Goal: Communication & Community: Share content

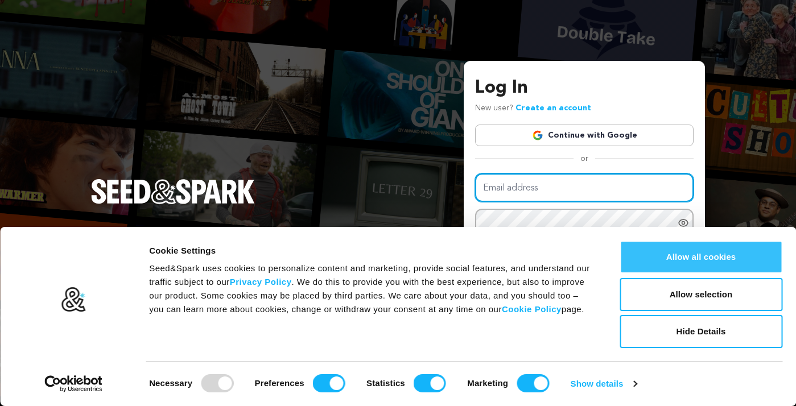
type input "[EMAIL_ADDRESS][DOMAIN_NAME]"
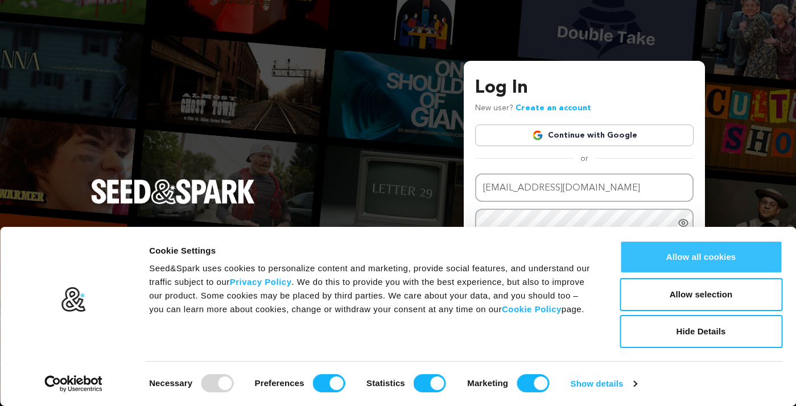
click at [686, 262] on button "Allow all cookies" at bounding box center [701, 257] width 163 height 33
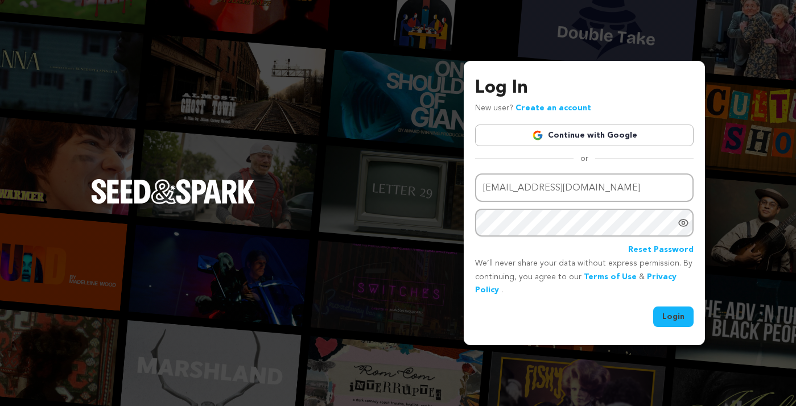
click at [687, 221] on icon "Show password as plain text. Warning: this will display your password on the sc…" at bounding box center [683, 223] width 9 height 7
click at [676, 316] on button "Login" at bounding box center [673, 317] width 40 height 20
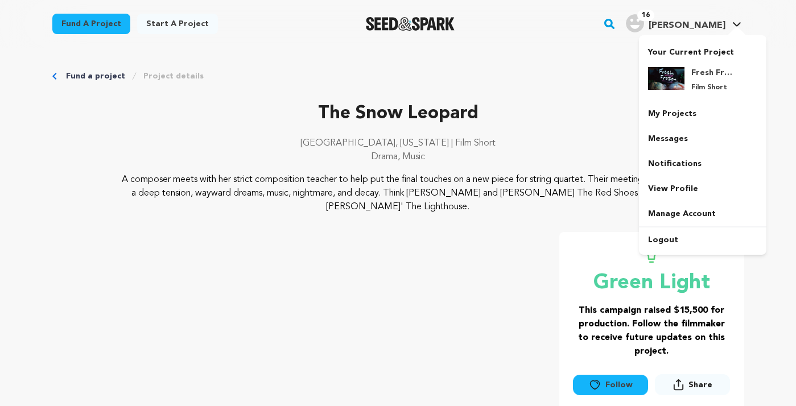
click at [712, 27] on span "Barb H." at bounding box center [687, 25] width 77 height 9
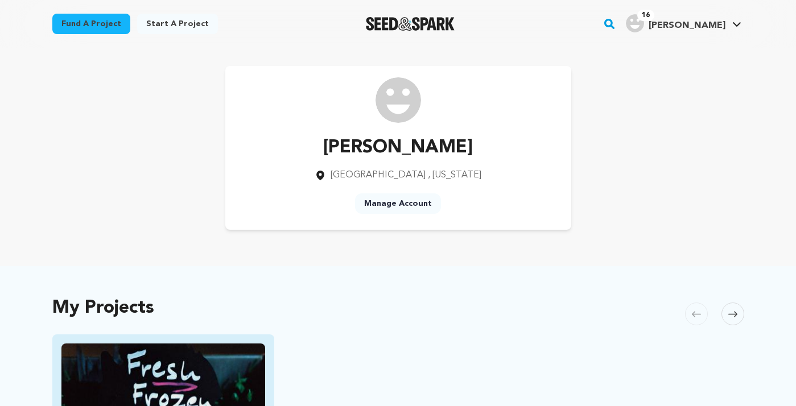
click at [188, 350] on img "Fund Fresh Frozen" at bounding box center [163, 401] width 204 height 114
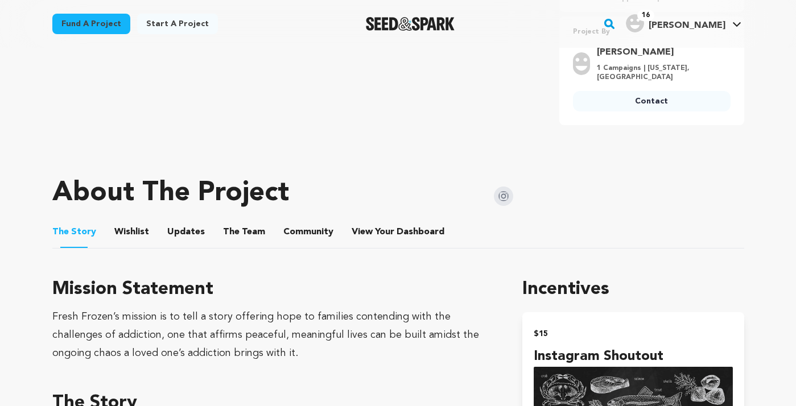
scroll to position [401, 0]
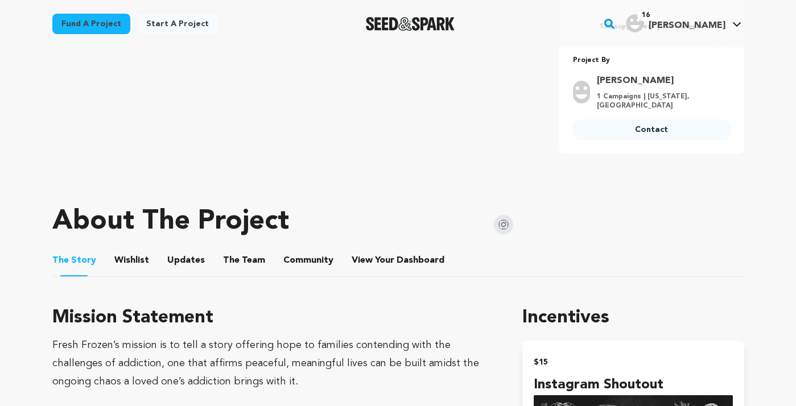
click at [355, 249] on button "View Your Dashboard" at bounding box center [365, 262] width 27 height 27
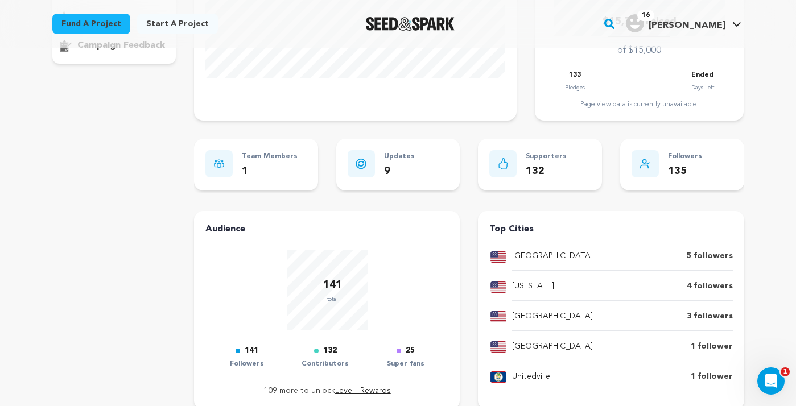
scroll to position [256, 0]
click at [544, 153] on p "Supporters" at bounding box center [546, 156] width 41 height 13
click at [505, 162] on icon at bounding box center [503, 163] width 10 height 11
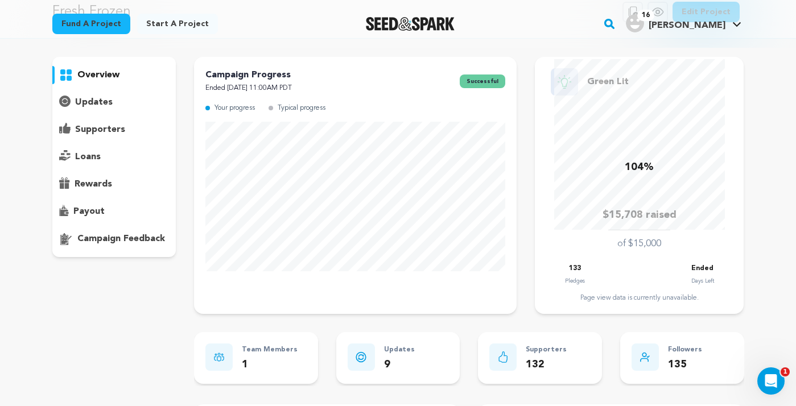
scroll to position [21, 0]
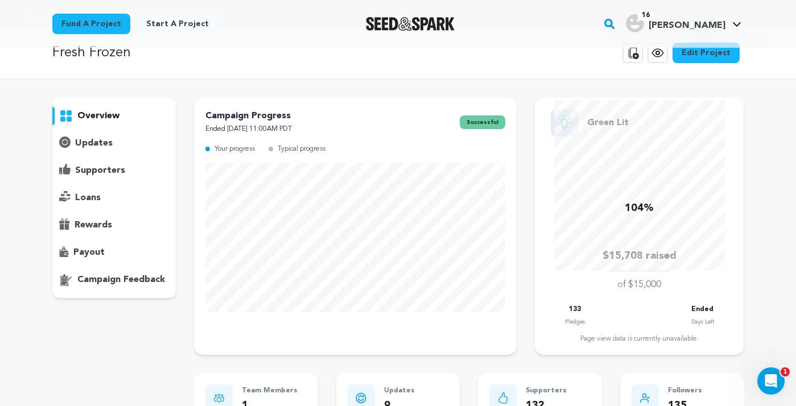
click at [107, 171] on p "supporters" at bounding box center [100, 171] width 50 height 14
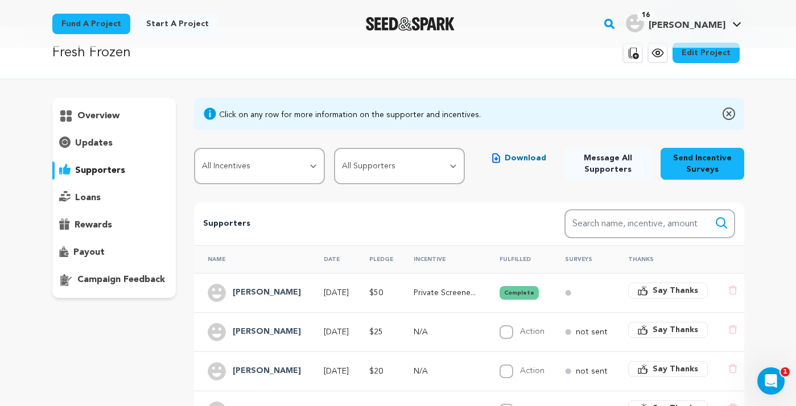
click at [602, 164] on span "Message All Supporters" at bounding box center [607, 163] width 69 height 23
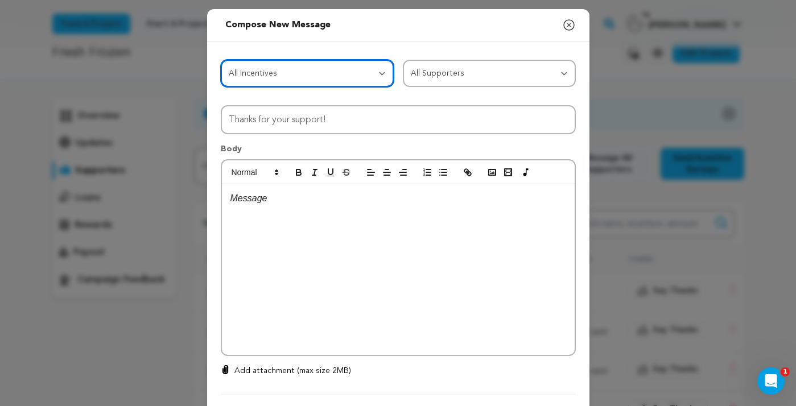
click at [385, 71] on select "All Incentives Instagram Shoutout Digital Recipe Card Private Screener Link Dig…" at bounding box center [307, 73] width 173 height 27
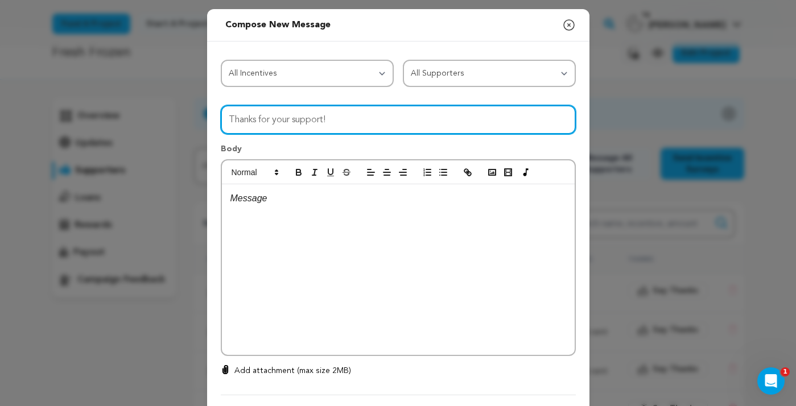
click at [370, 115] on input "Thanks for your support!" at bounding box center [398, 119] width 355 height 29
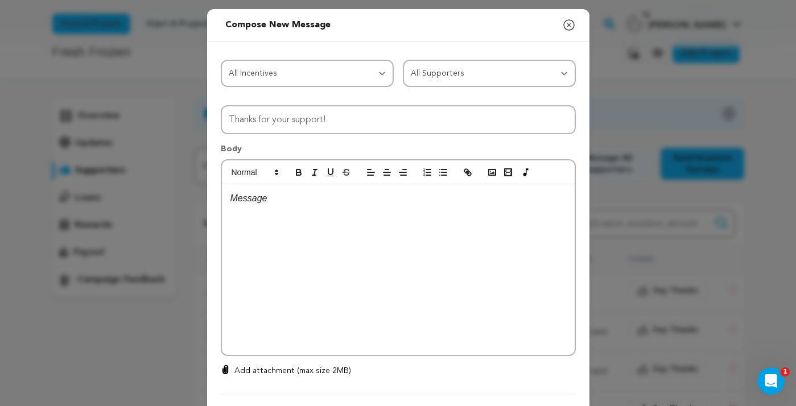
click at [572, 22] on icon "button" at bounding box center [569, 25] width 14 height 14
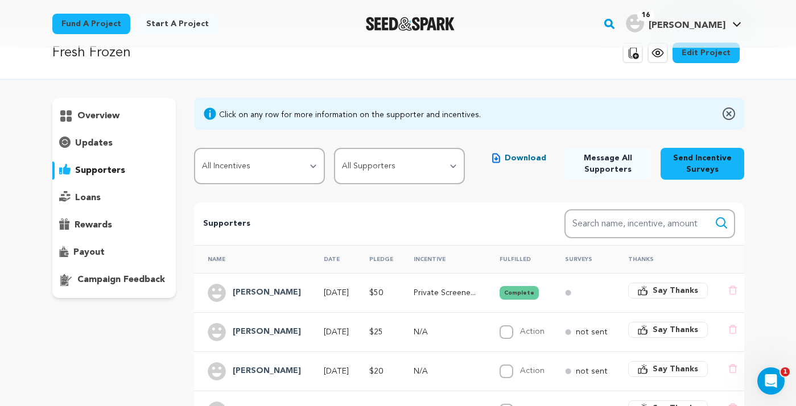
click at [97, 144] on p "updates" at bounding box center [94, 144] width 38 height 14
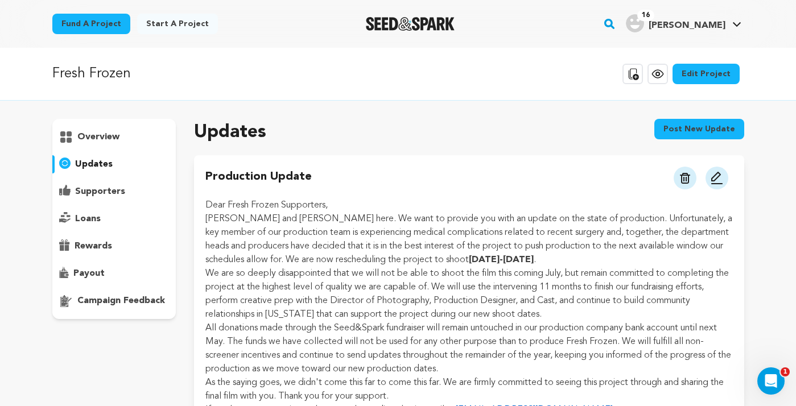
click at [721, 132] on button "Post new update" at bounding box center [699, 129] width 90 height 20
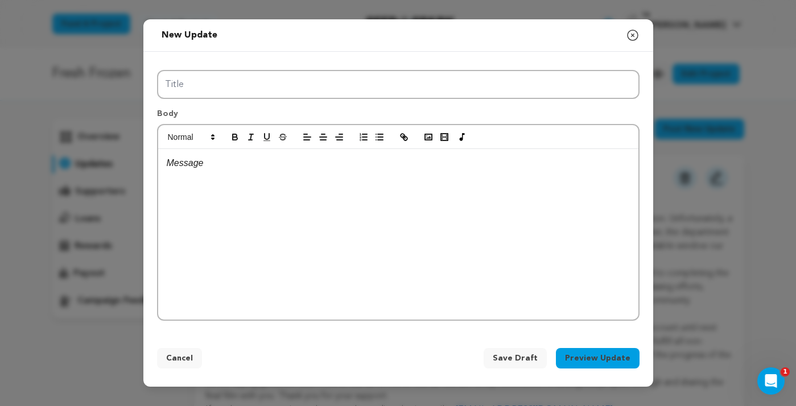
click at [493, 261] on div at bounding box center [398, 234] width 480 height 171
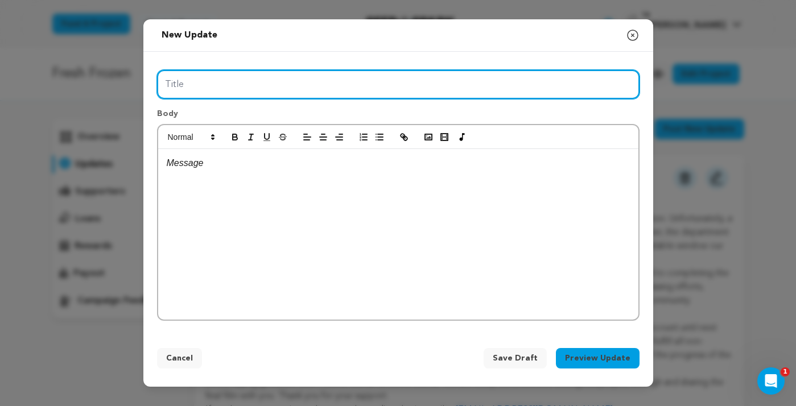
click at [412, 85] on input "Title" at bounding box center [398, 84] width 482 height 29
type input "Fresh Frozen Update"
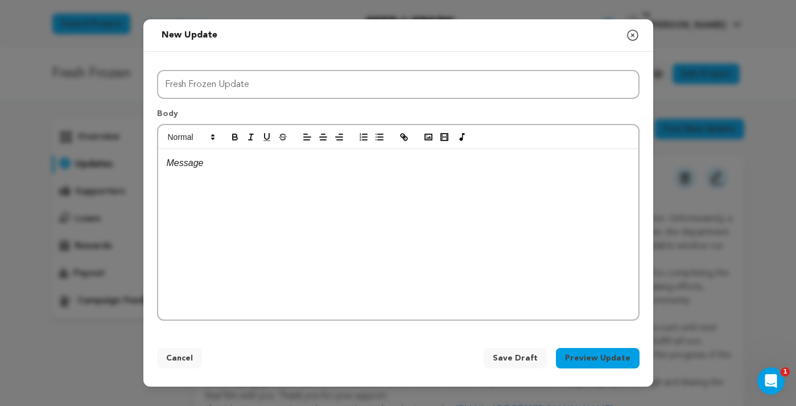
click at [308, 203] on div at bounding box center [398, 234] width 480 height 171
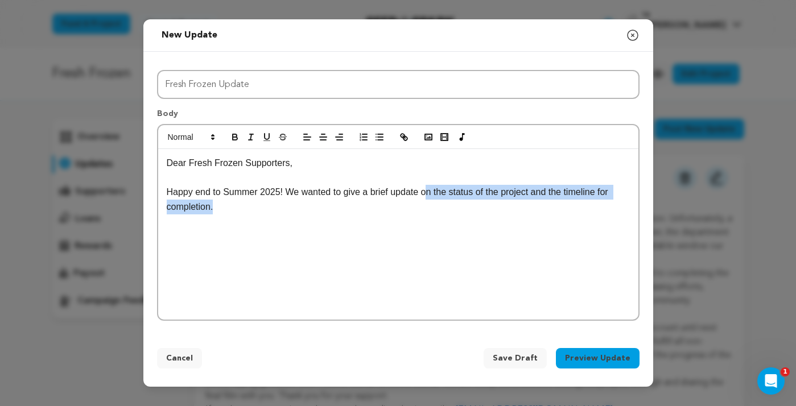
drag, startPoint x: 379, startPoint y: 203, endPoint x: 428, endPoint y: 192, distance: 50.8
click at [428, 192] on p "Happy end to Summer 2025! We wanted to give a brief update on the status of the…" at bounding box center [398, 199] width 463 height 29
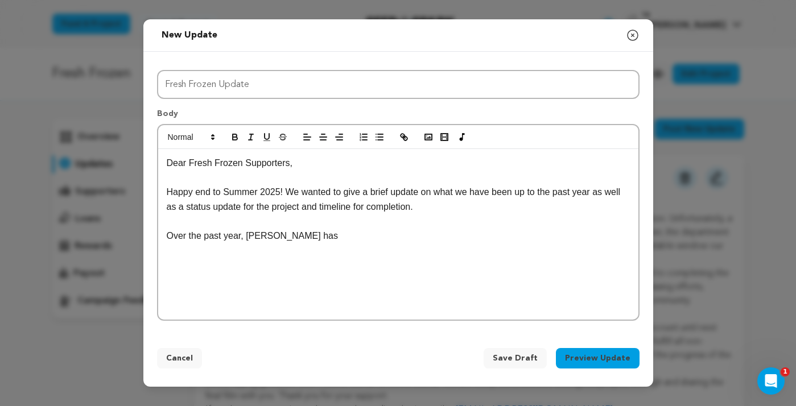
click at [394, 232] on p "Over the past year, Anna has" at bounding box center [398, 236] width 463 height 15
click at [298, 242] on p "Over the past year, Anna has" at bounding box center [398, 236] width 463 height 15
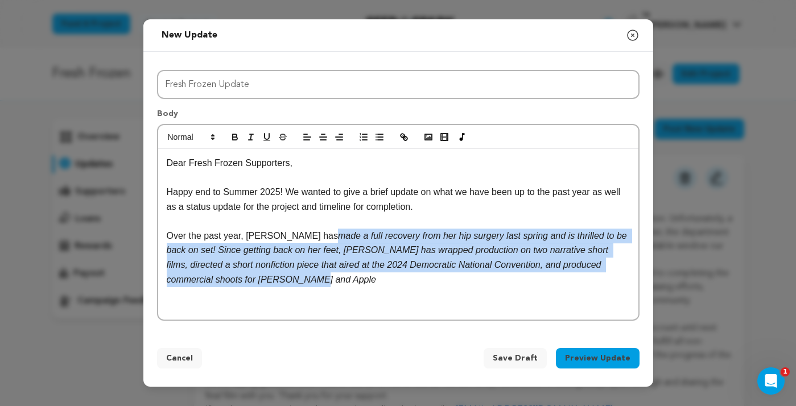
drag, startPoint x: 284, startPoint y: 283, endPoint x: 290, endPoint y: 238, distance: 44.7
click at [290, 238] on p "Over the past year, Anna has made a full recovery from her hip surgery last spr…" at bounding box center [398, 258] width 463 height 58
click at [306, 281] on p "Over the past year, Anna has made a full recovery from her hip surgery last spr…" at bounding box center [398, 258] width 463 height 58
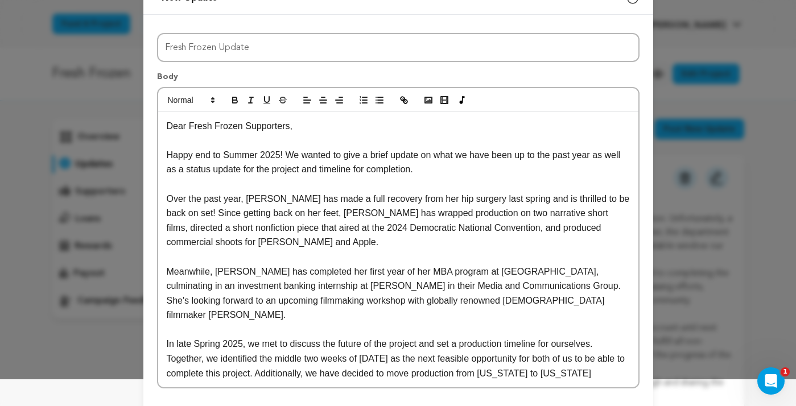
scroll to position [27, 0]
drag, startPoint x: 415, startPoint y: 343, endPoint x: 368, endPoint y: 344, distance: 46.7
click at [368, 344] on p "In late Spring 2025, we met to discuss the future of the project and set a prod…" at bounding box center [398, 358] width 463 height 44
click at [252, 369] on p "In late Spring 2025, we met to discuss the future of the project and set a prod…" at bounding box center [398, 358] width 463 height 44
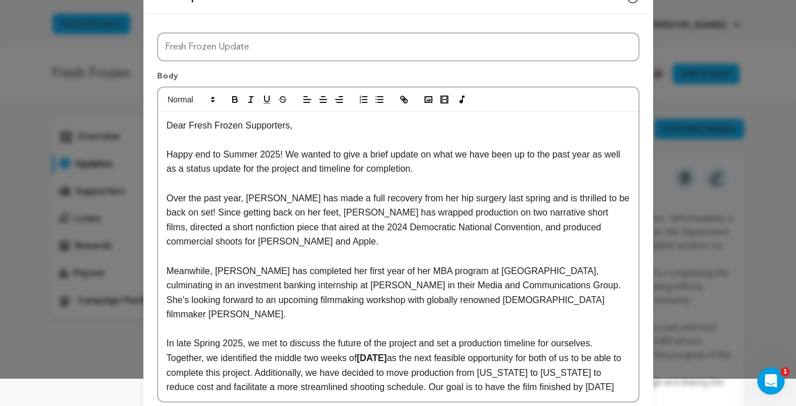
drag, startPoint x: 240, startPoint y: 389, endPoint x: 166, endPoint y: 388, distance: 74.0
click at [166, 388] on div "Dear Fresh Frozen Supporters, Happy end to Summer 2025! We wanted to give a bri…" at bounding box center [398, 257] width 480 height 290
click at [255, 389] on p "In late Spring 2025, we met to discuss the future of the project and set a prod…" at bounding box center [398, 365] width 463 height 58
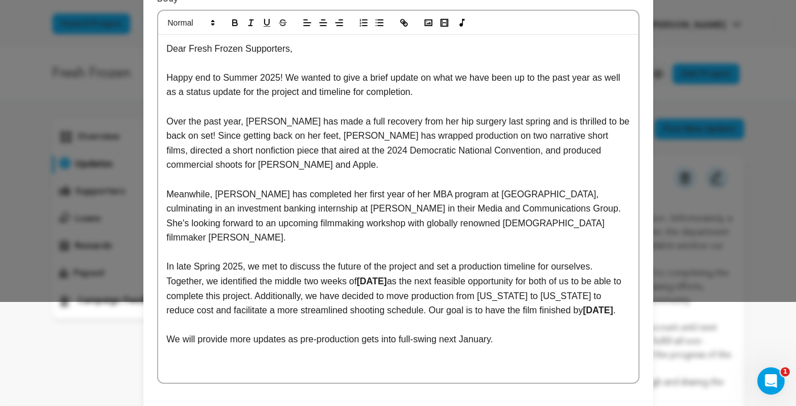
scroll to position [158, 0]
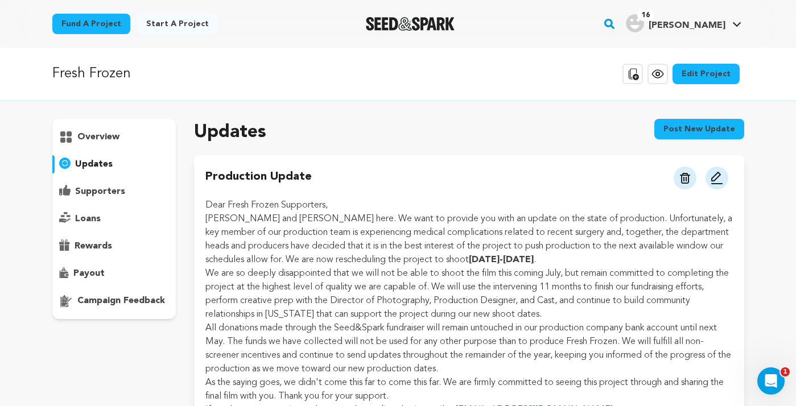
click at [561, 143] on div "Updates Post new update" at bounding box center [469, 132] width 550 height 27
click at [711, 130] on button "Post new update" at bounding box center [699, 129] width 90 height 20
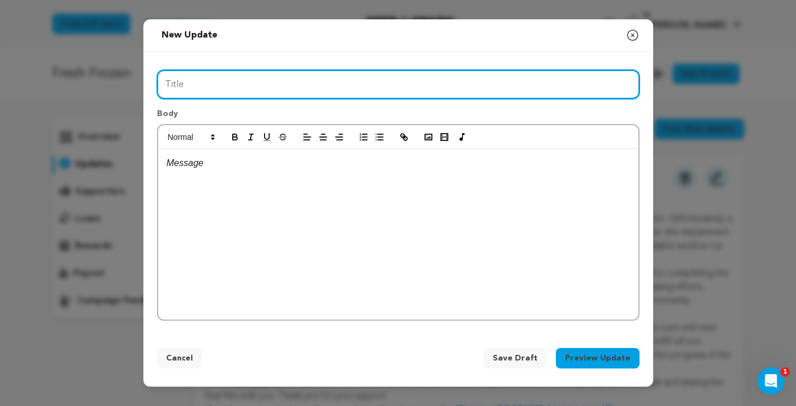
click at [377, 85] on input "Title" at bounding box center [398, 84] width 482 height 29
type input "Fresh Frozen Timeline Update"
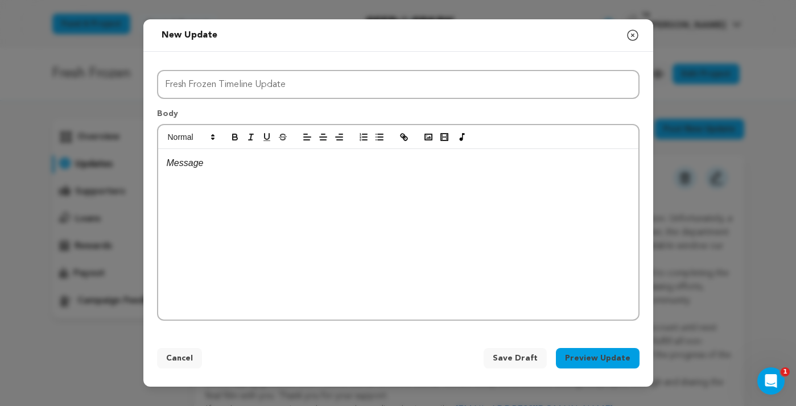
click at [311, 248] on div at bounding box center [398, 234] width 480 height 171
